Goal: Information Seeking & Learning: Learn about a topic

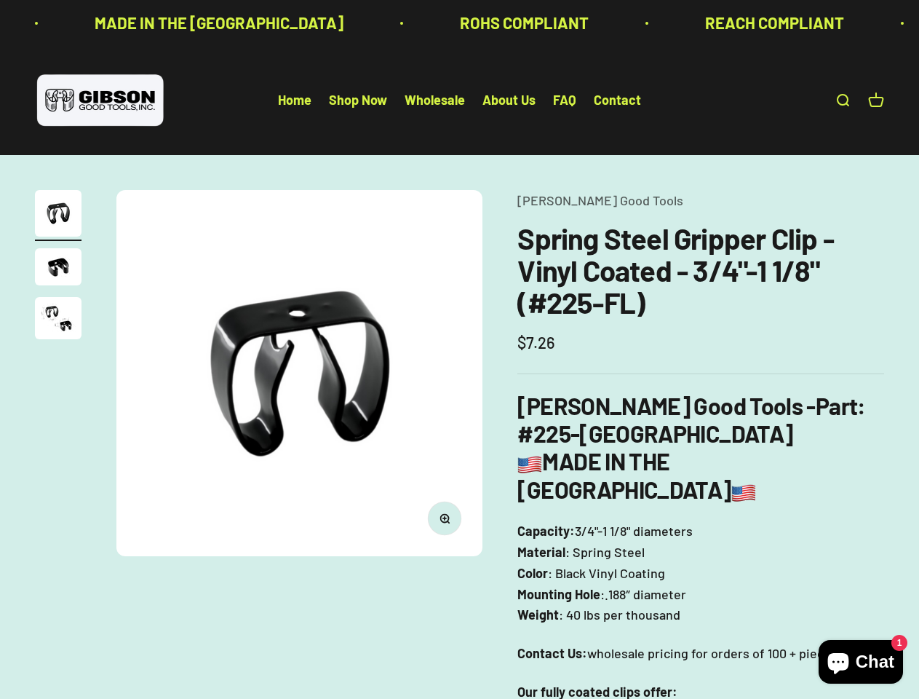
click at [459, 349] on img at bounding box center [299, 373] width 366 height 366
click at [299, 373] on img at bounding box center [299, 373] width 366 height 366
click at [445, 518] on icon "button" at bounding box center [445, 518] width 4 height 4
click at [58, 215] on img "Go to item 1" at bounding box center [58, 213] width 47 height 47
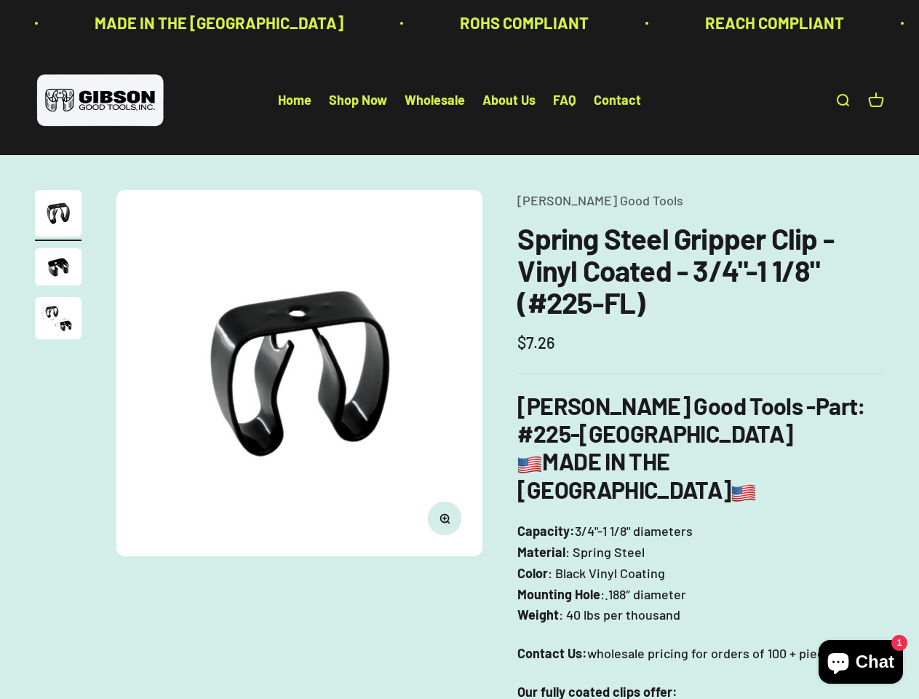
click at [58, 269] on img "Go to item 2" at bounding box center [58, 266] width 47 height 37
click at [58, 320] on img "Go to item 3" at bounding box center [58, 318] width 47 height 42
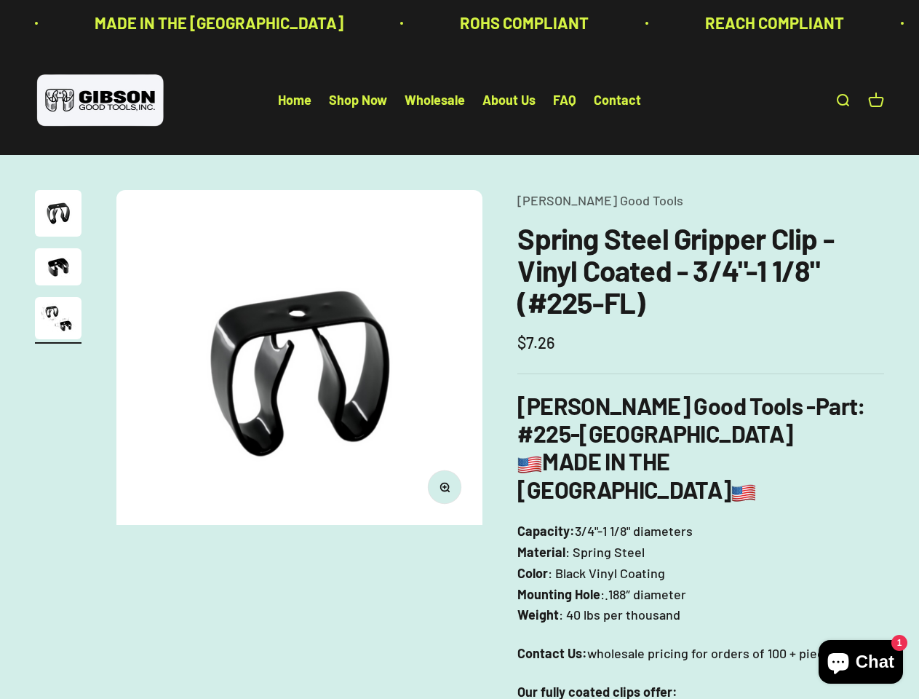
scroll to position [0, 750]
